Goal: Task Accomplishment & Management: Use online tool/utility

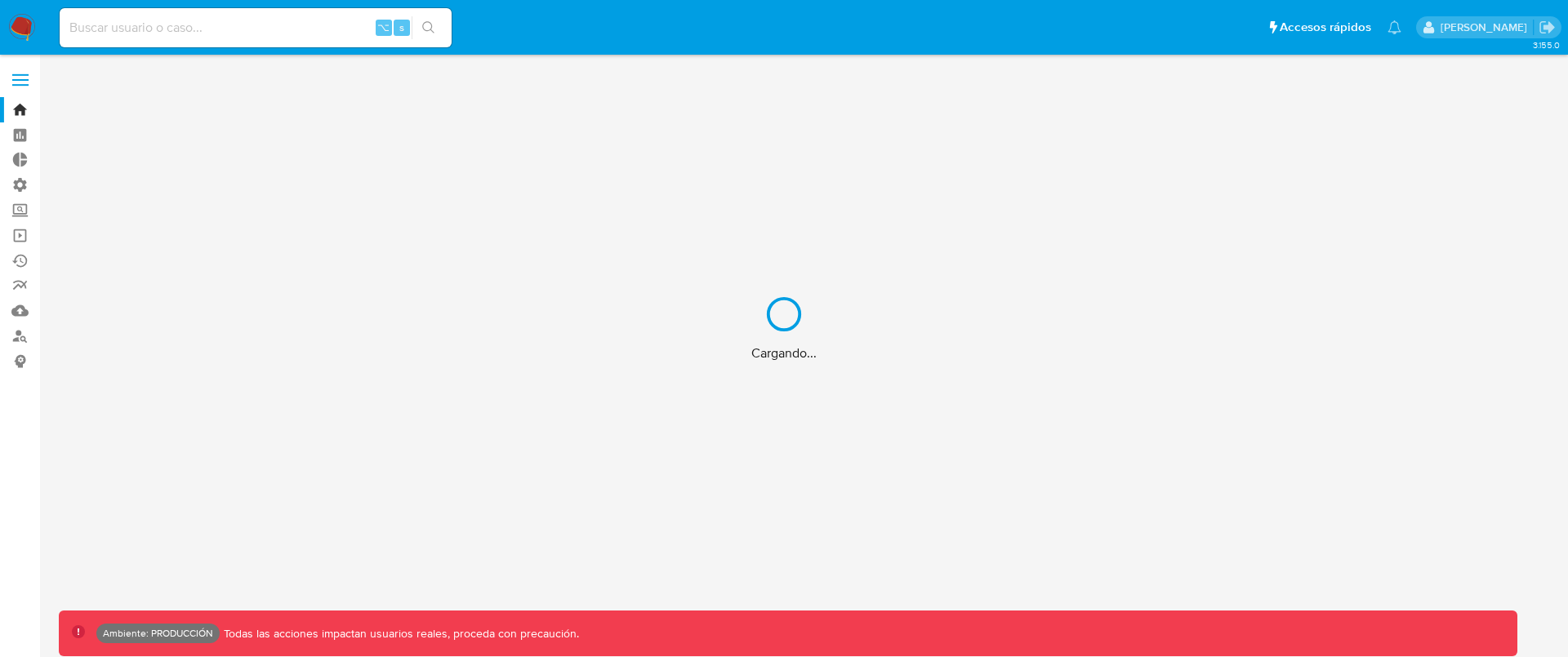
click at [14, 230] on div "Cargando..." at bounding box center [784, 328] width 1568 height 657
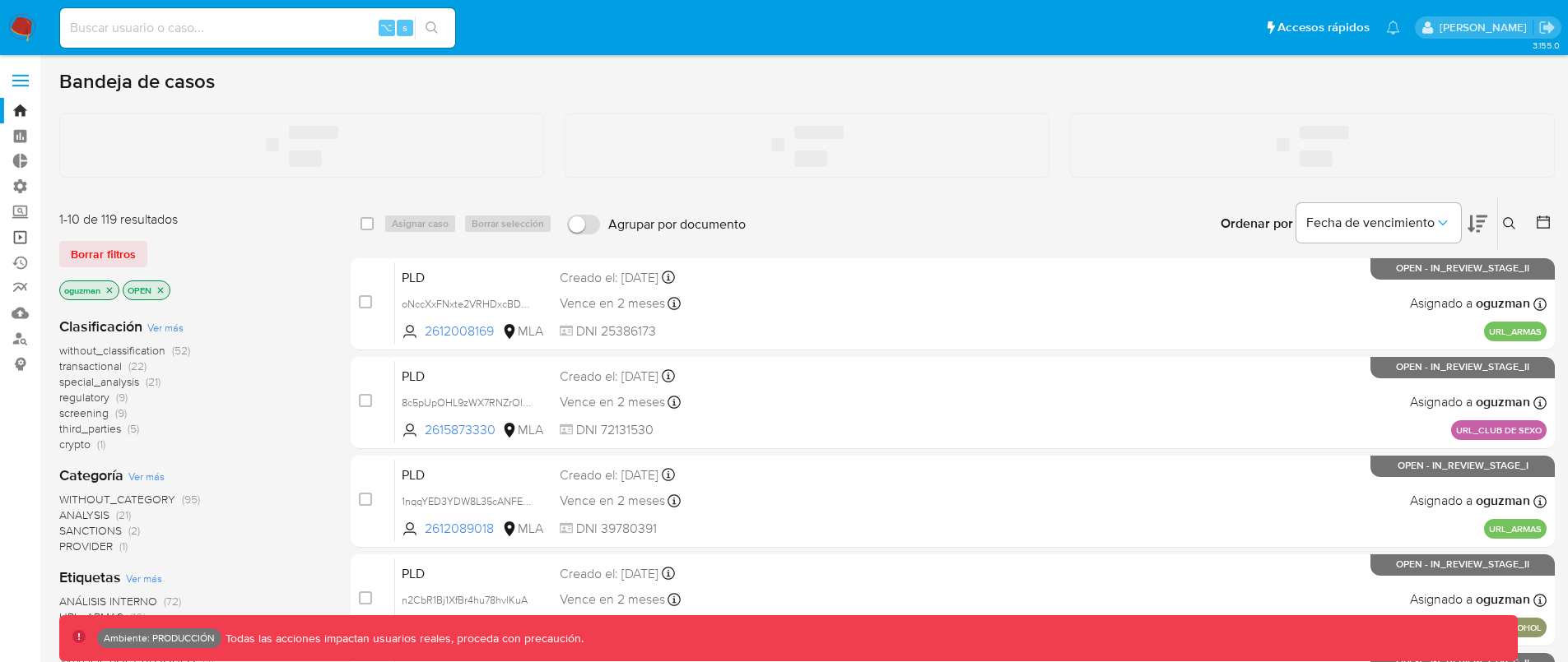
click at [23, 233] on link "Operaciones masivas" at bounding box center [98, 237] width 196 height 26
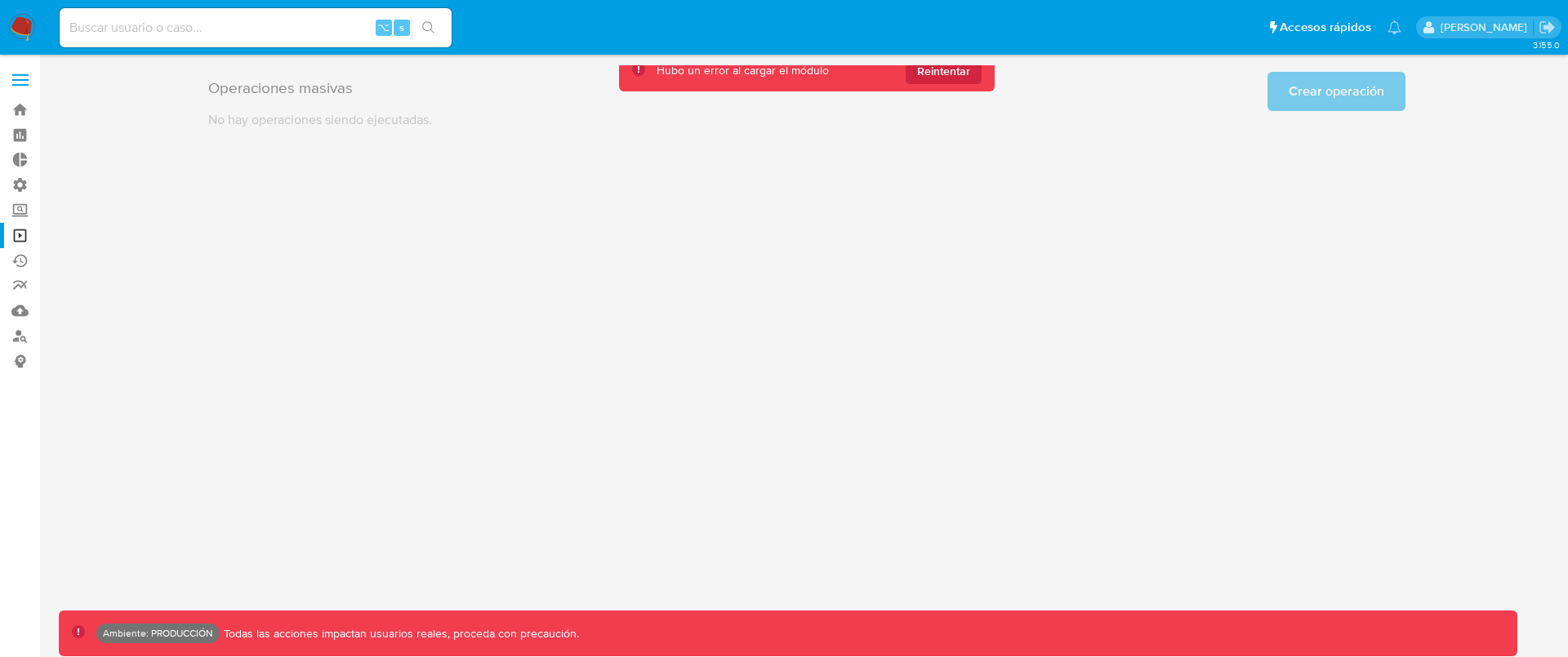
click at [960, 78] on span "Reintentar" at bounding box center [943, 71] width 53 height 26
